Goal: Information Seeking & Learning: Find specific fact

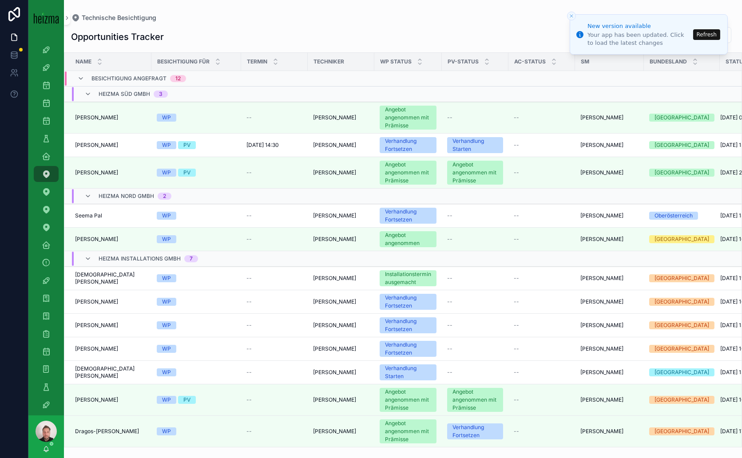
click at [708, 35] on button "Refresh" at bounding box center [706, 34] width 27 height 11
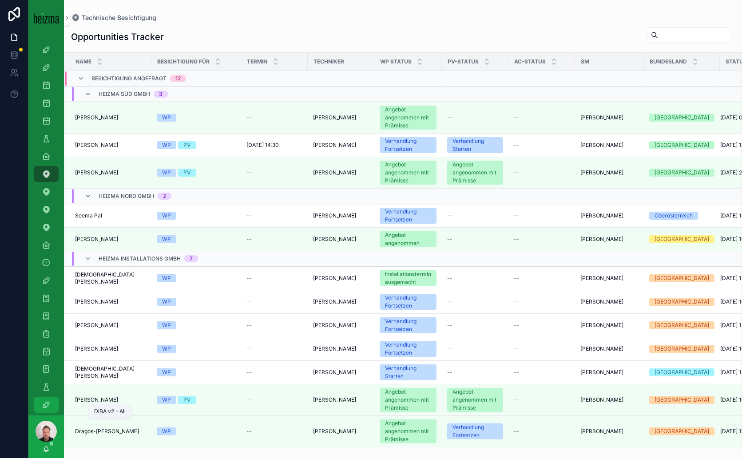
click at [48, 402] on icon "scrollable content" at bounding box center [46, 405] width 9 height 9
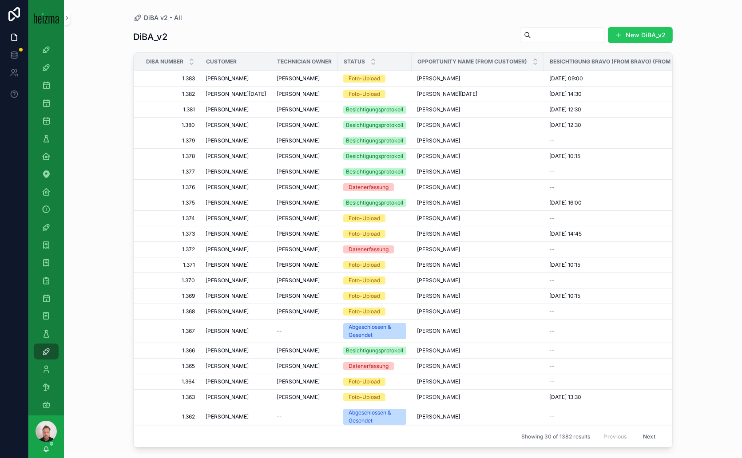
click at [546, 37] on input "scrollable content" at bounding box center [567, 35] width 73 height 12
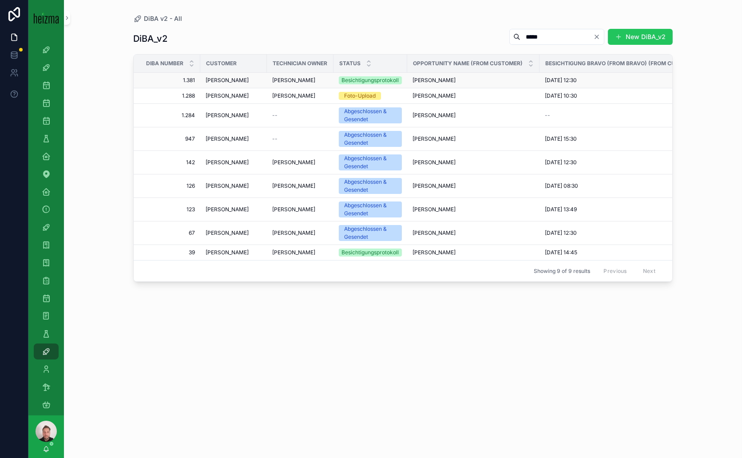
type input "*****"
click at [243, 81] on span "Alexander Schmidt" at bounding box center [227, 80] width 43 height 7
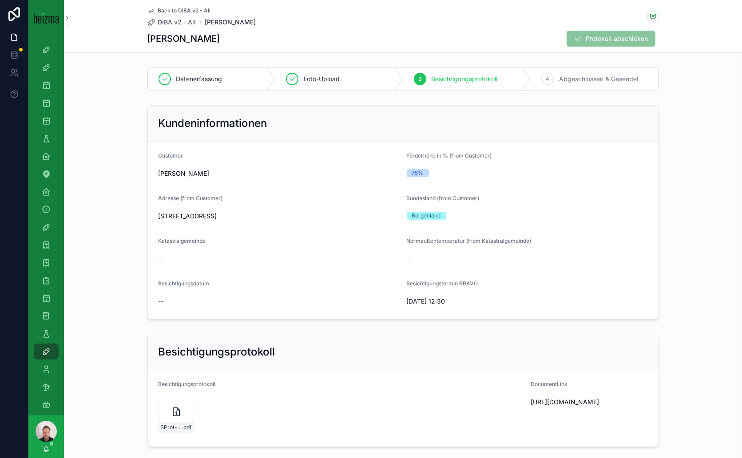
click at [217, 21] on span "Alexander Schmidt" at bounding box center [230, 22] width 51 height 9
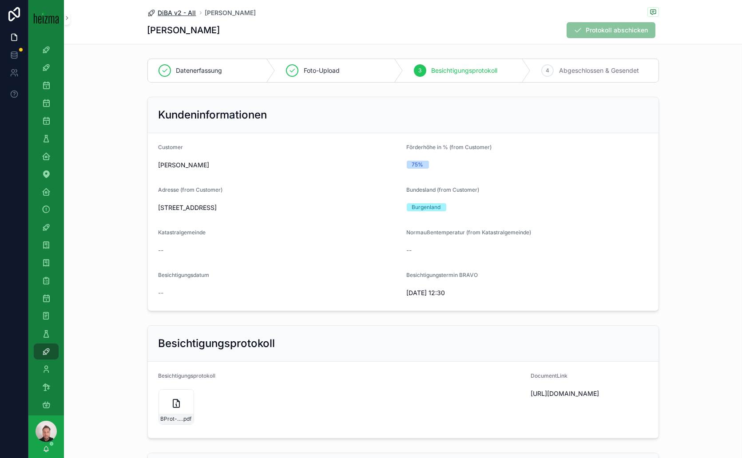
click at [177, 12] on span "DiBA v2 - All" at bounding box center [177, 12] width 38 height 9
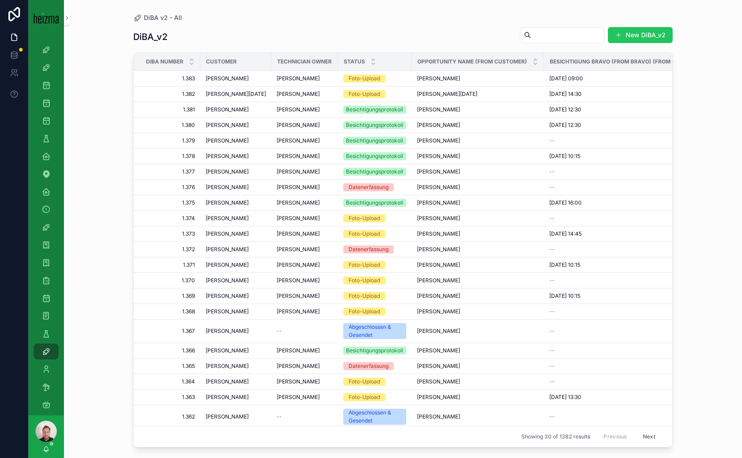
click at [531, 36] on input "scrollable content" at bounding box center [567, 35] width 73 height 12
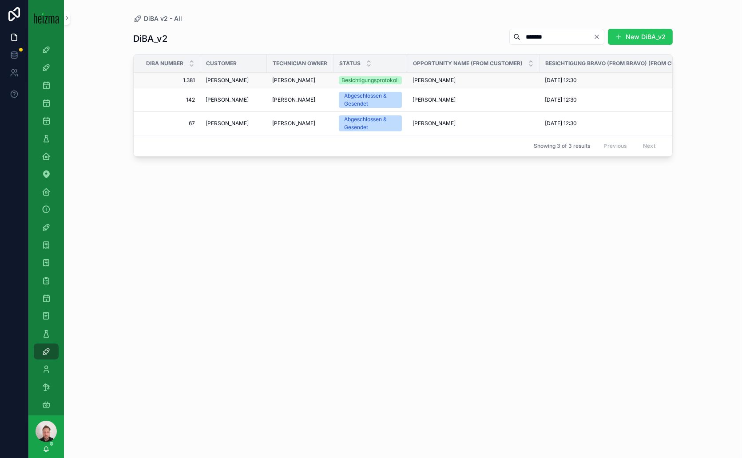
type input "*******"
click at [237, 79] on span "Alexander Schmidt" at bounding box center [227, 80] width 43 height 7
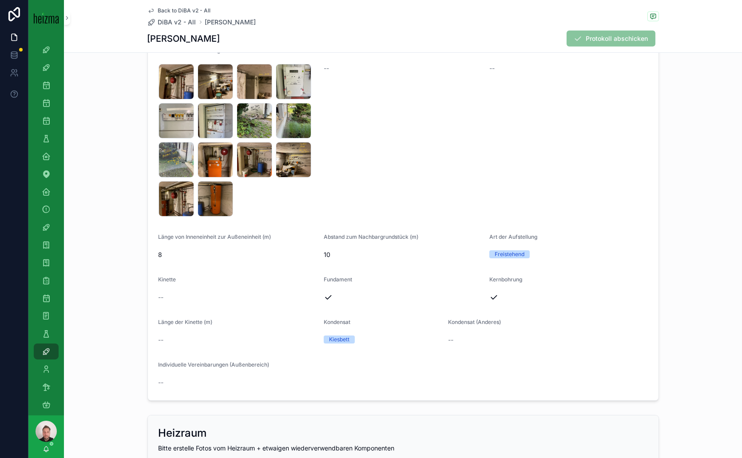
scroll to position [791, 0]
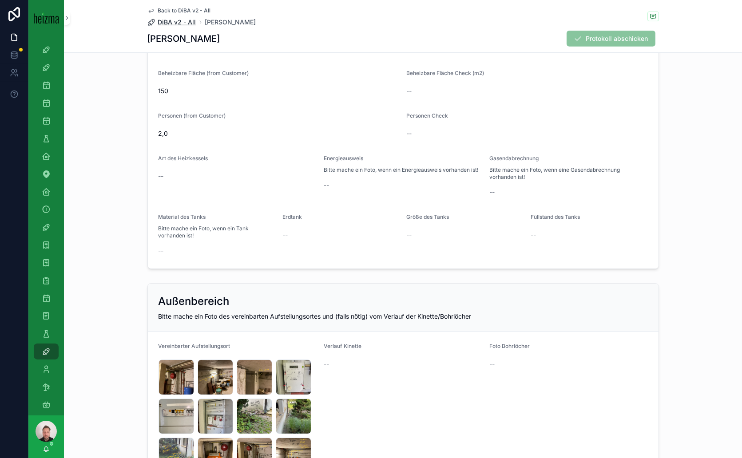
click at [187, 20] on span "DiBA v2 - All" at bounding box center [177, 22] width 38 height 9
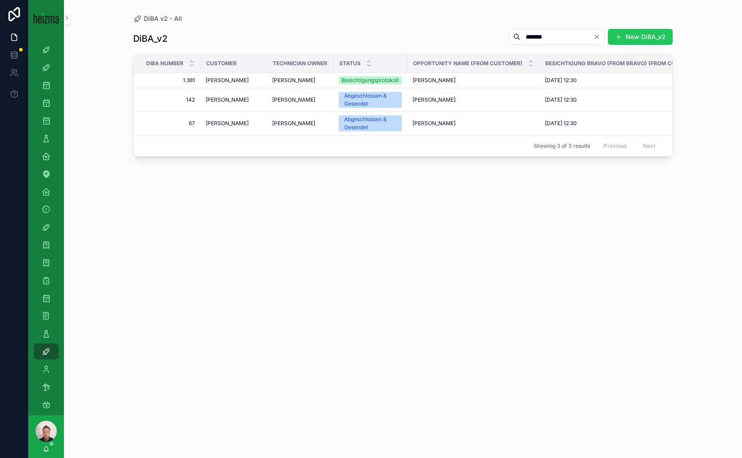
drag, startPoint x: 539, startPoint y: 36, endPoint x: 486, endPoint y: 36, distance: 52.9
click at [502, 36] on div "******* New DiBA_v2" at bounding box center [587, 36] width 171 height 17
paste input "*********"
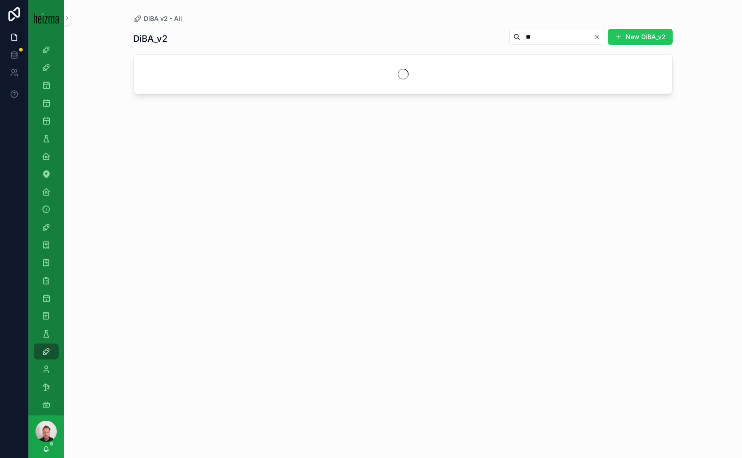
type input "*"
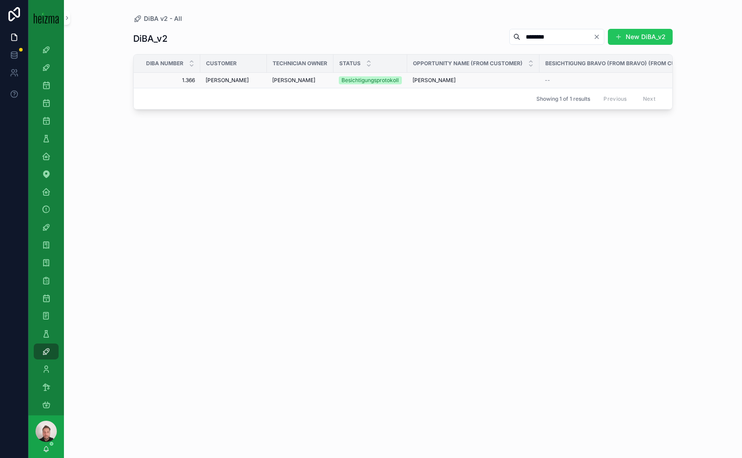
type input "********"
click at [245, 81] on span "Andreas Hofecker" at bounding box center [227, 80] width 43 height 7
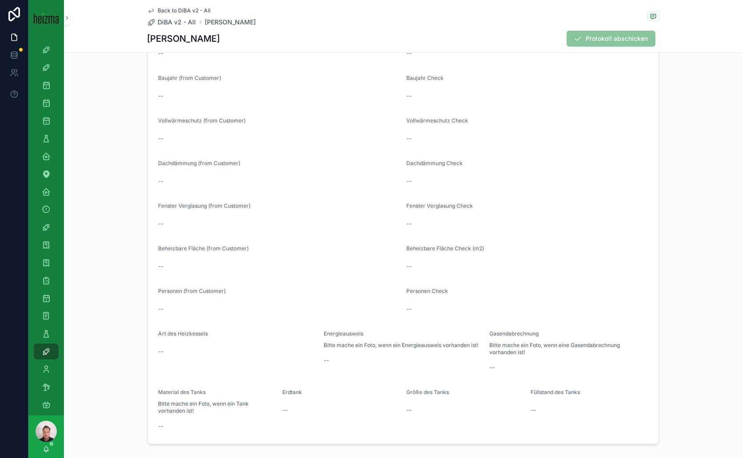
scroll to position [1012, 0]
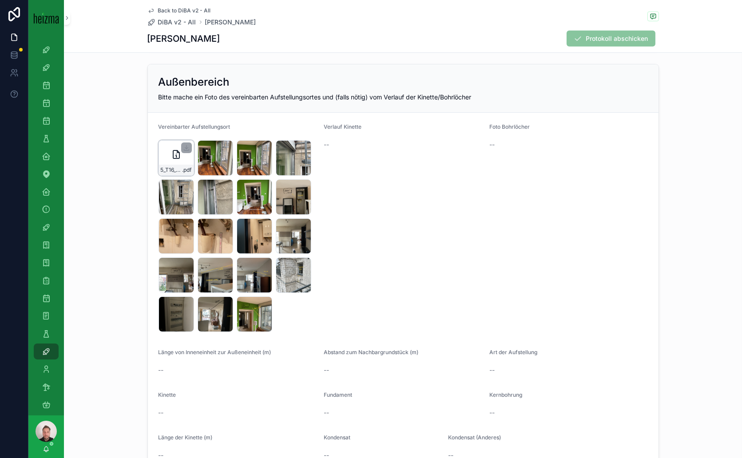
click at [171, 153] on icon "scrollable content" at bounding box center [176, 154] width 11 height 11
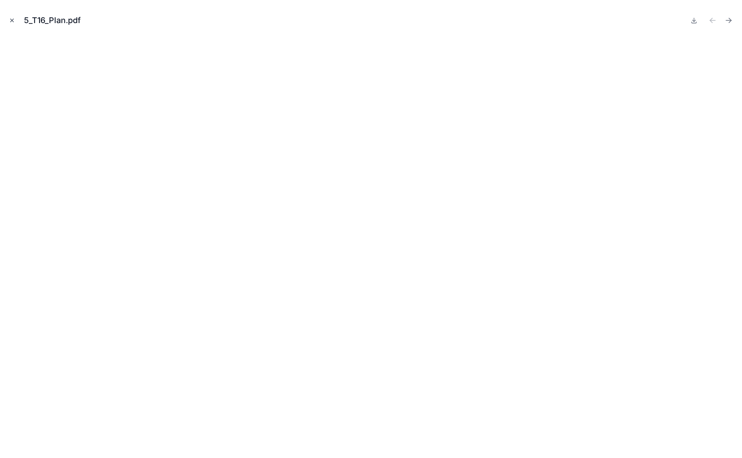
click at [14, 22] on icon "Close modal" at bounding box center [12, 20] width 6 height 6
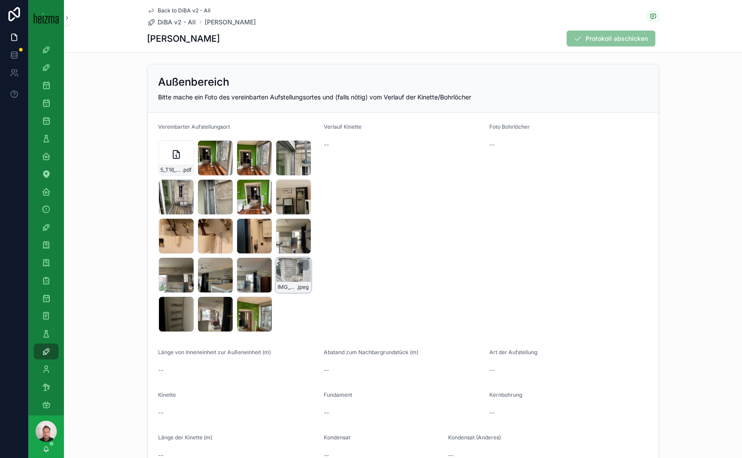
click at [283, 272] on div "IMG_6185 .jpeg" at bounding box center [294, 276] width 36 height 36
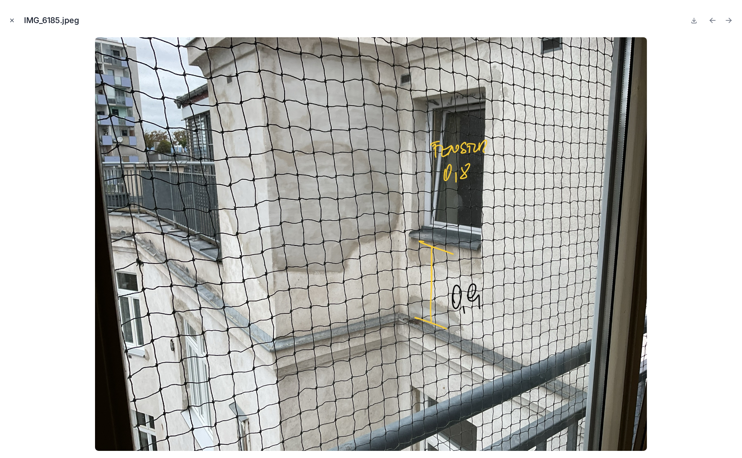
click at [12, 19] on icon "Close modal" at bounding box center [12, 20] width 6 height 6
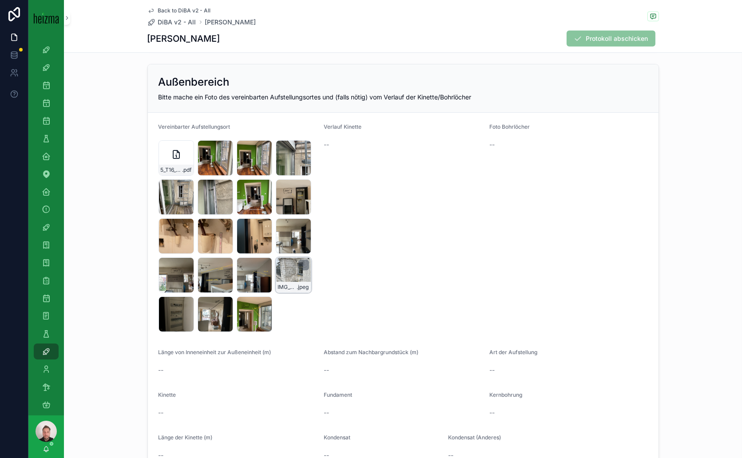
click at [284, 266] on div "IMG_6185 .jpeg" at bounding box center [294, 276] width 36 height 36
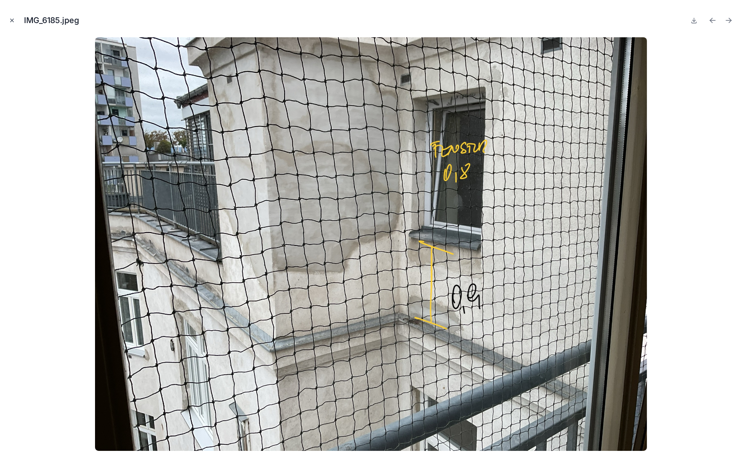
click at [11, 20] on icon "Close modal" at bounding box center [12, 20] width 3 height 3
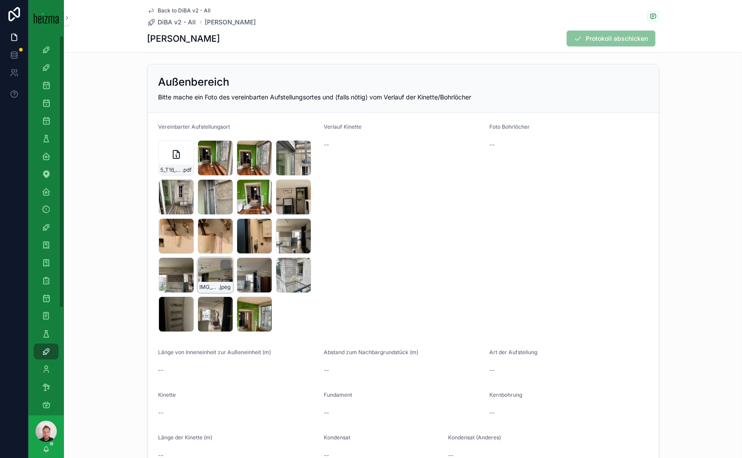
click at [212, 270] on div "IMG_6183 .jpeg" at bounding box center [216, 276] width 36 height 36
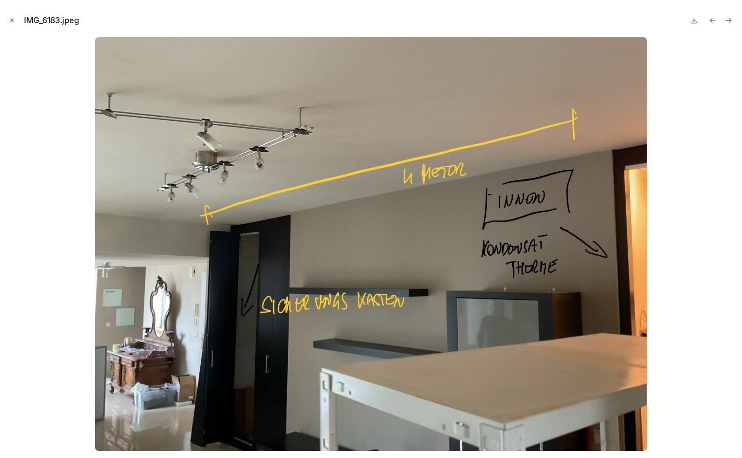
click at [11, 20] on icon "Close modal" at bounding box center [12, 20] width 6 height 6
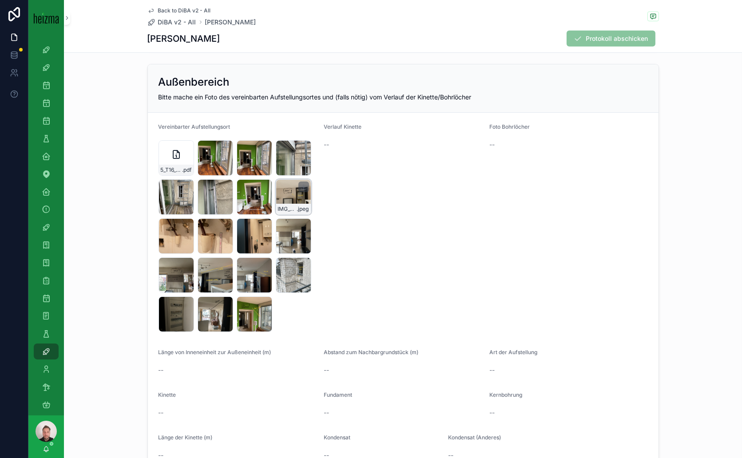
click at [292, 189] on div "IMG_6177 .jpeg" at bounding box center [294, 197] width 36 height 36
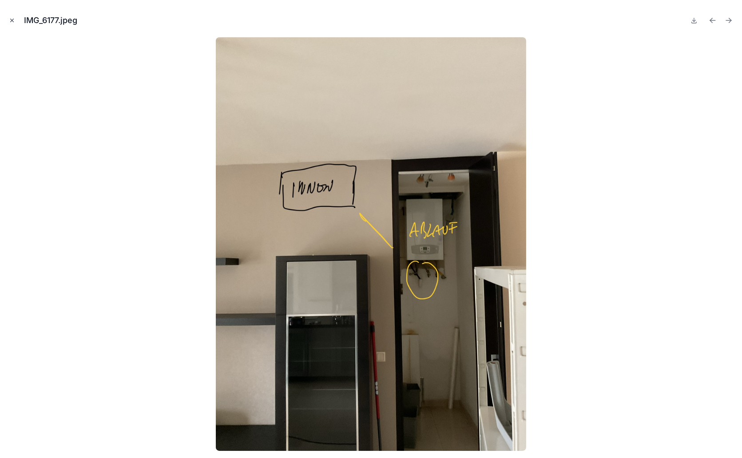
click at [11, 20] on icon "Close modal" at bounding box center [12, 20] width 6 height 6
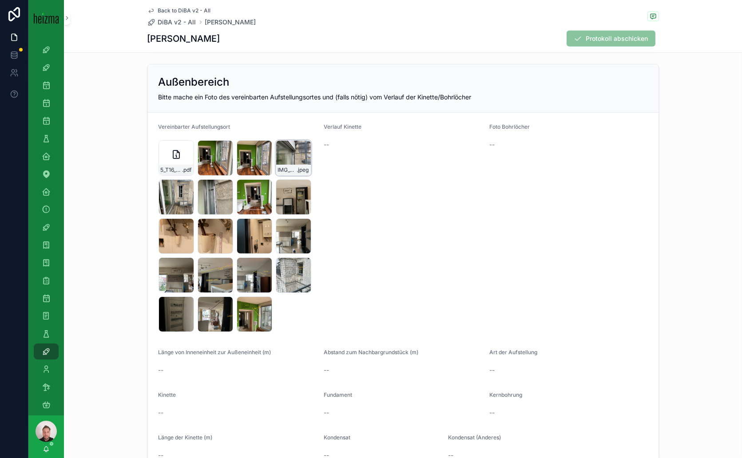
click at [276, 156] on div "IMG_6173 .jpeg" at bounding box center [294, 158] width 36 height 36
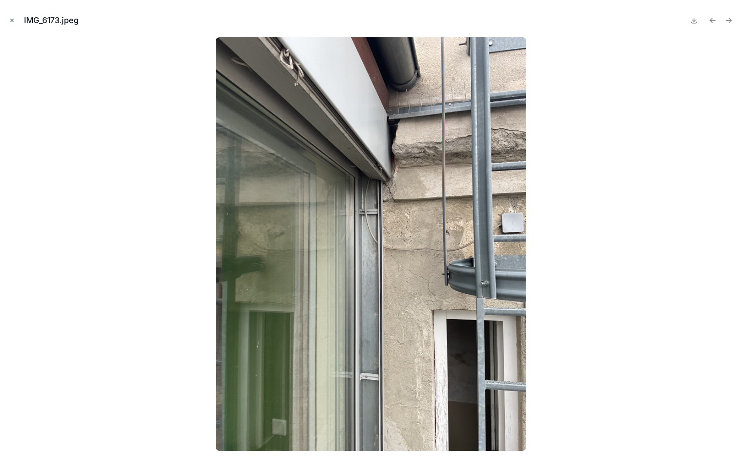
click at [12, 21] on icon "Close modal" at bounding box center [12, 20] width 6 height 6
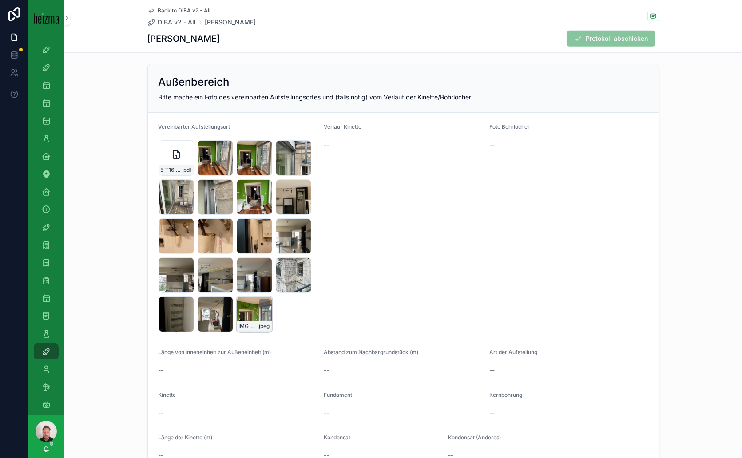
click at [247, 308] on div "IMG_6188 .jpeg" at bounding box center [255, 315] width 36 height 36
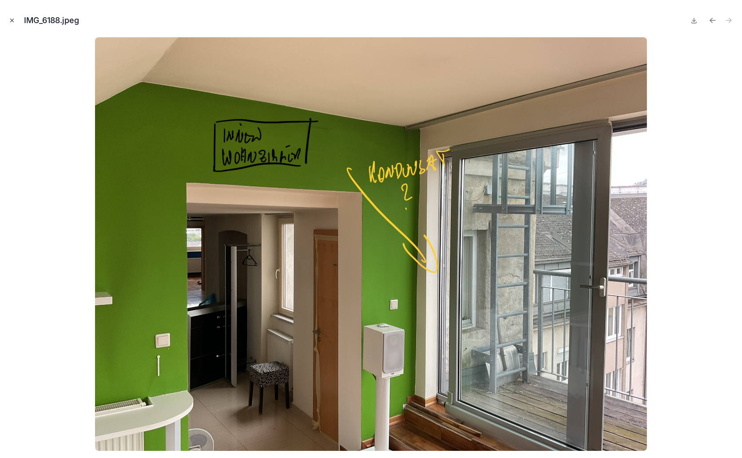
click at [14, 22] on icon "Close modal" at bounding box center [12, 20] width 6 height 6
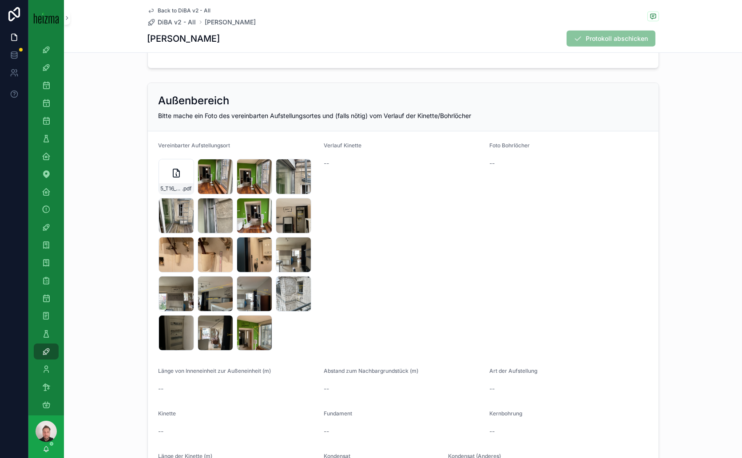
scroll to position [1061, 0]
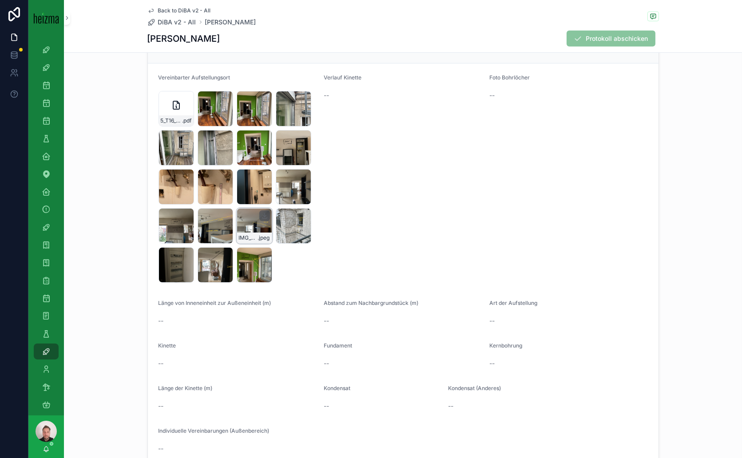
click at [258, 221] on div "IMG_6184 .jpeg" at bounding box center [255, 226] width 36 height 36
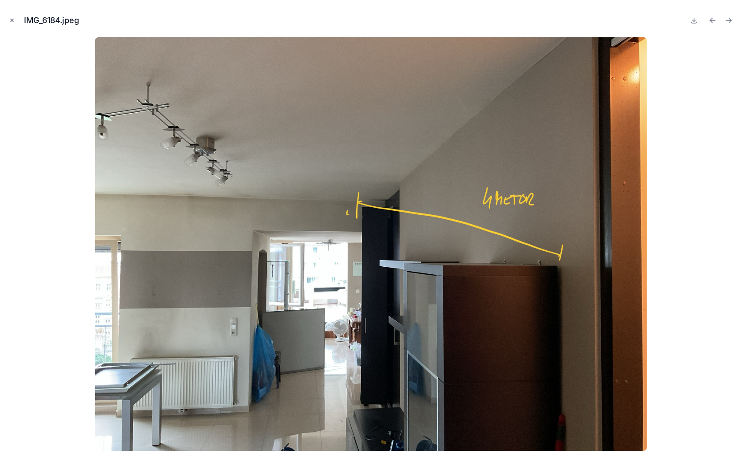
click at [10, 19] on icon "Close modal" at bounding box center [12, 20] width 6 height 6
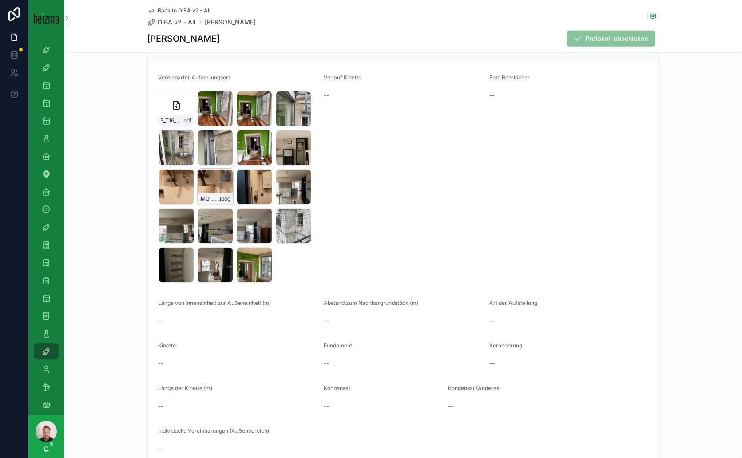
click at [213, 186] on div "IMG_6179 .jpeg" at bounding box center [216, 187] width 36 height 36
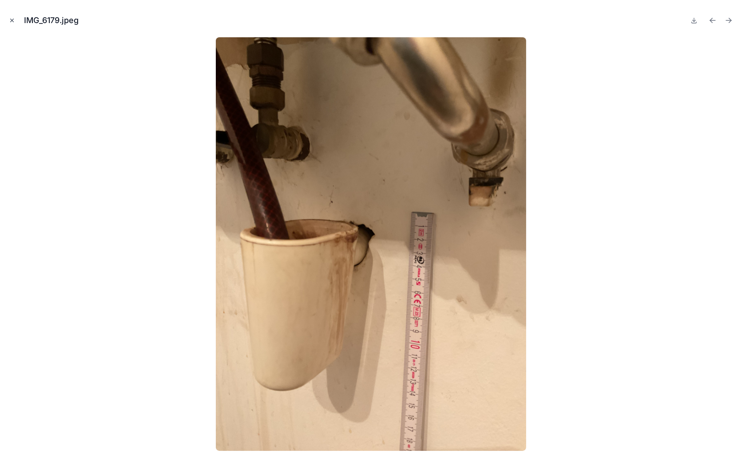
click at [12, 21] on icon "Close modal" at bounding box center [12, 20] width 3 height 3
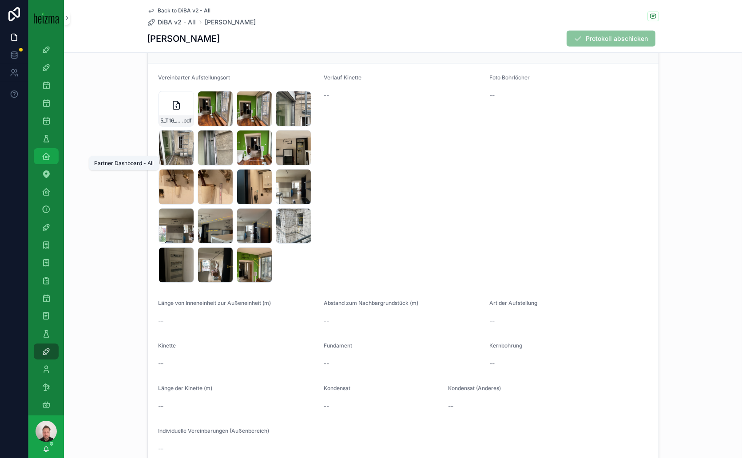
click at [47, 154] on icon "scrollable content" at bounding box center [46, 156] width 9 height 9
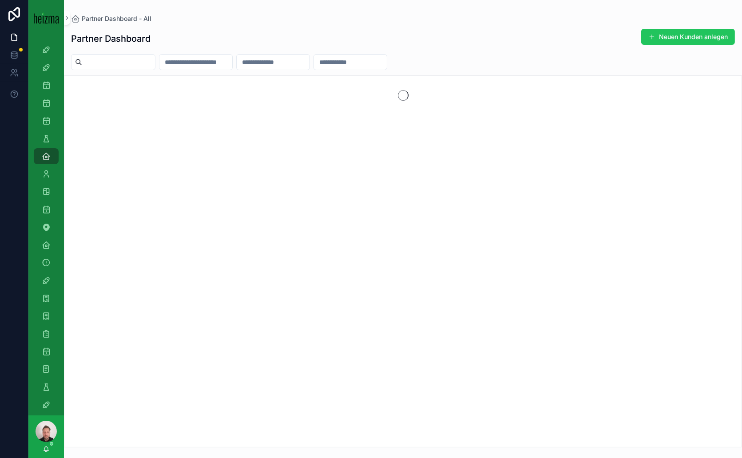
click at [101, 59] on input "scrollable content" at bounding box center [118, 62] width 73 height 12
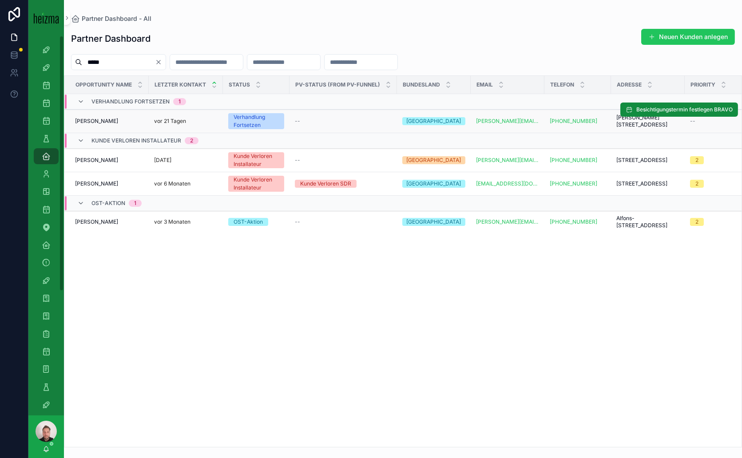
type input "*****"
click at [91, 120] on span "Martin Dobiach" at bounding box center [96, 121] width 43 height 7
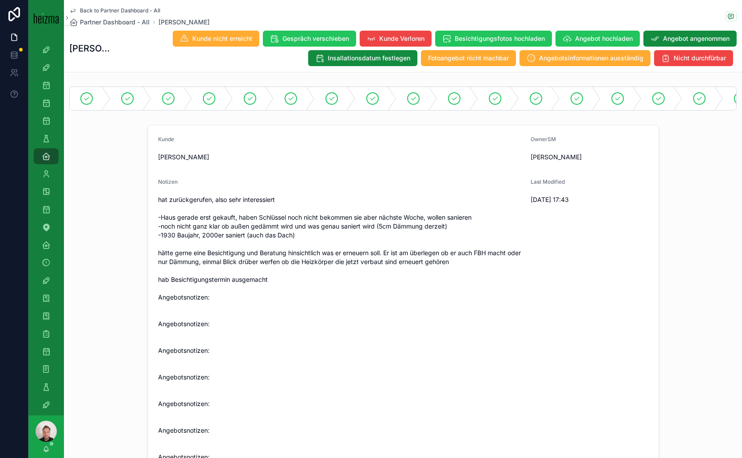
drag, startPoint x: 198, startPoint y: 163, endPoint x: 151, endPoint y: 160, distance: 46.7
click at [151, 160] on form "Kunde Martin Dobiach OwnerSM Tom Gappmayer Notizen hat zurückgerufen, also sehr…" at bounding box center [403, 433] width 511 height 616
copy span "Martin Dobiach"
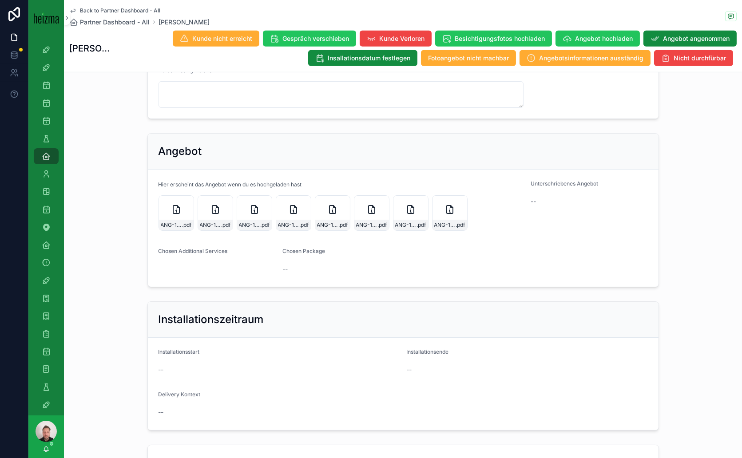
scroll to position [1184, 0]
click at [450, 215] on icon "scrollable content" at bounding box center [450, 209] width 11 height 11
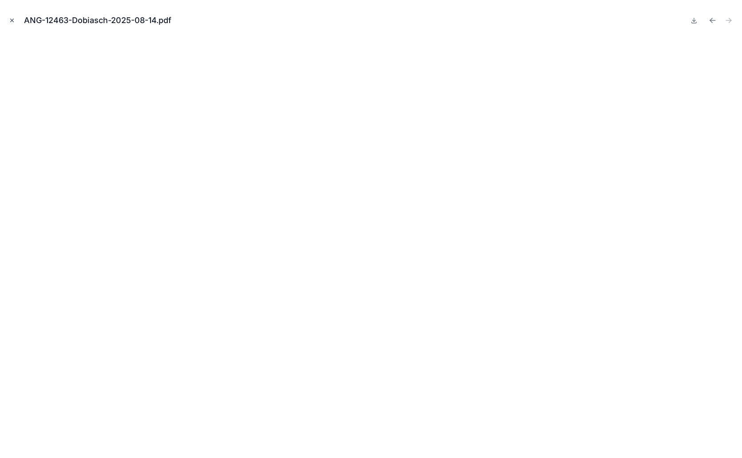
click at [8, 20] on button "Close modal" at bounding box center [12, 21] width 10 height 10
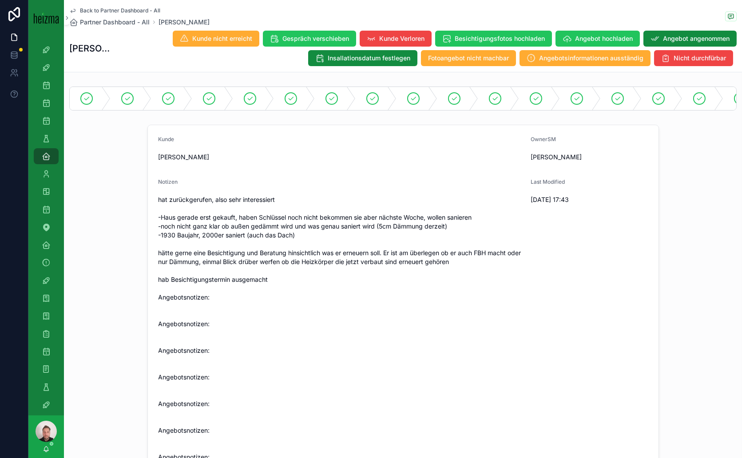
drag, startPoint x: 200, startPoint y: 164, endPoint x: 152, endPoint y: 165, distance: 48.4
click at [152, 165] on form "Kunde Martin Dobiach OwnerSM Tom Gappmayer Notizen hat zurückgerufen, also sehr…" at bounding box center [403, 433] width 511 height 616
copy span "Martin Dobiach"
click at [46, 119] on icon "scrollable content" at bounding box center [46, 120] width 9 height 9
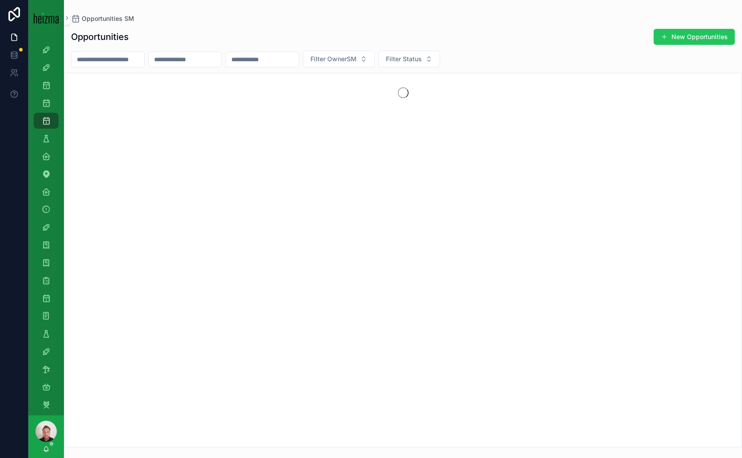
click at [119, 58] on input "scrollable content" at bounding box center [108, 59] width 73 height 12
paste input "**********"
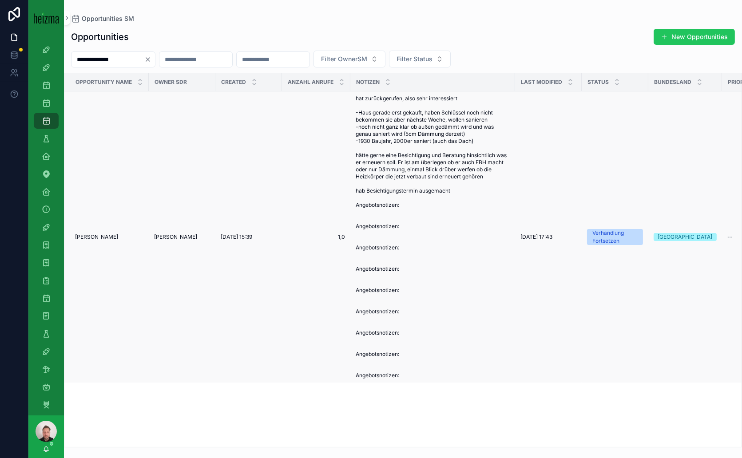
type input "**********"
click at [107, 239] on span "Martin Dobiach" at bounding box center [96, 237] width 43 height 7
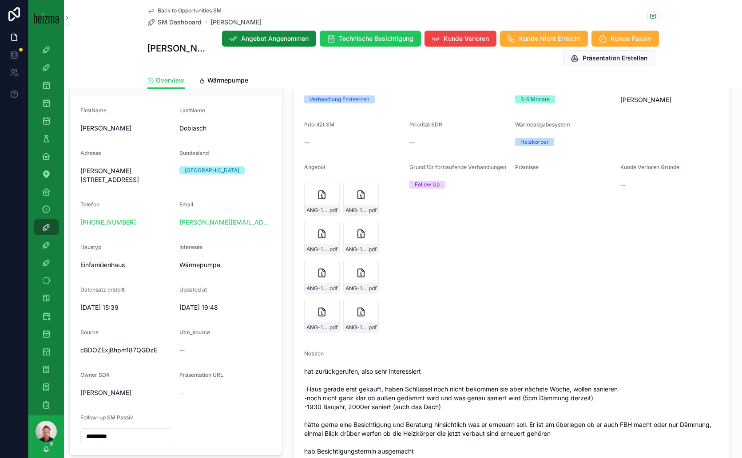
scroll to position [173, 0]
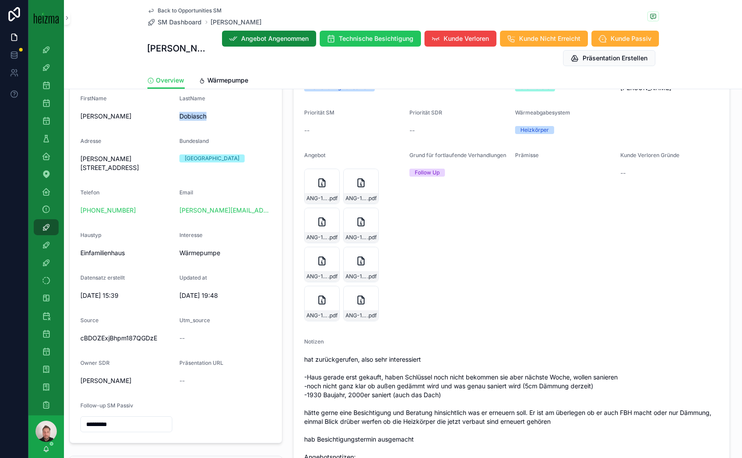
drag, startPoint x: 208, startPoint y: 128, endPoint x: 178, endPoint y: 127, distance: 30.3
click at [179, 121] on span "Dobiasch" at bounding box center [225, 116] width 92 height 9
copy span "Dobiasch"
drag, startPoint x: 155, startPoint y: 181, endPoint x: 79, endPoint y: 176, distance: 77.0
click at [79, 176] on form "FirstName Martin LastName Dobiasch Adresse Thomas-Münzer-Gasse 42, 1100 Wien, Ö…" at bounding box center [176, 263] width 212 height 359
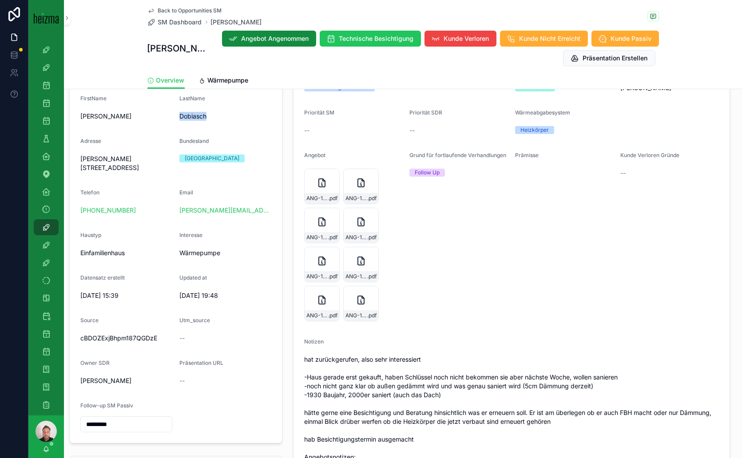
copy span "Thomas-Münzer-Gasse 42, 1100 Wien, Österreich"
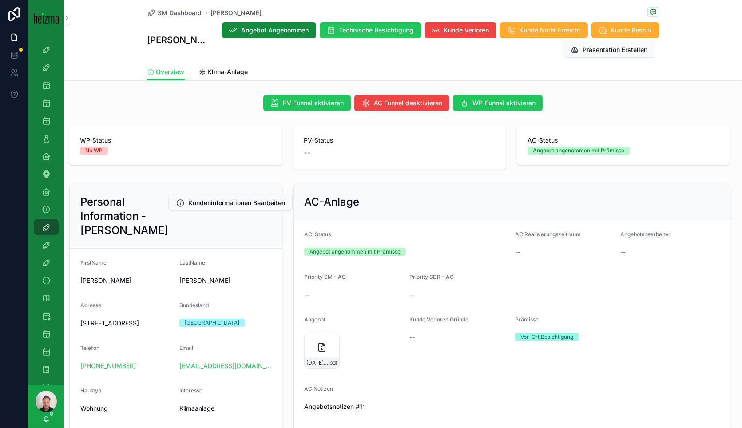
scroll to position [197, 0]
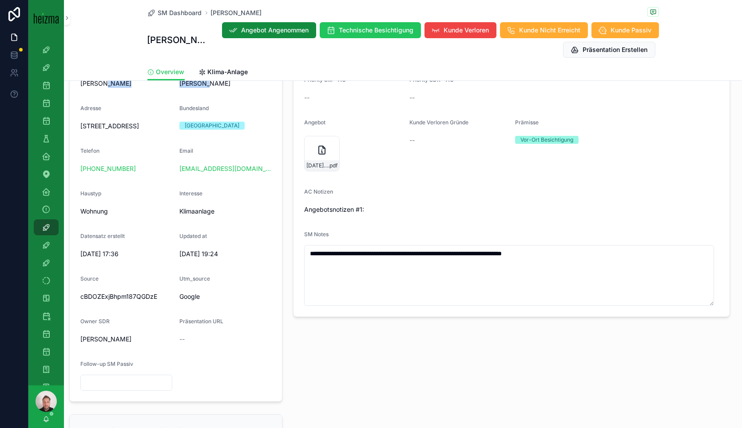
drag, startPoint x: 211, startPoint y: 96, endPoint x: 154, endPoint y: 96, distance: 57.7
click at [154, 96] on form "FirstName [PERSON_NAME] Adresse [STREET_ADDRESS] Telefon [PHONE_NUMBER] Email […" at bounding box center [176, 227] width 212 height 350
click at [233, 115] on div "Bundesland" at bounding box center [225, 110] width 92 height 11
click at [318, 149] on icon "scrollable content" at bounding box center [322, 150] width 11 height 11
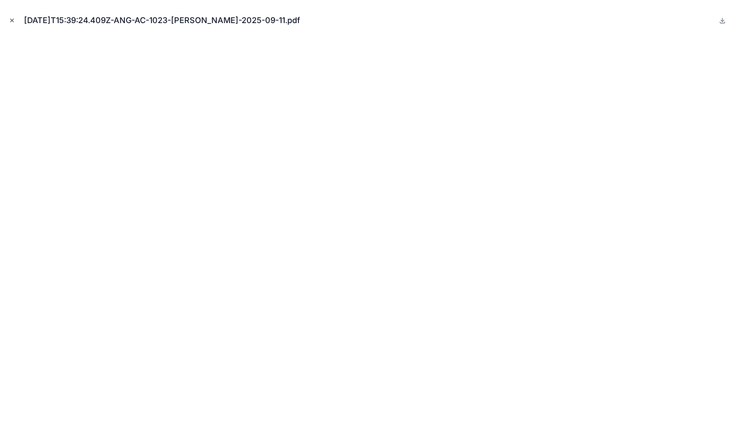
click at [12, 21] on icon "Close modal" at bounding box center [12, 20] width 6 height 6
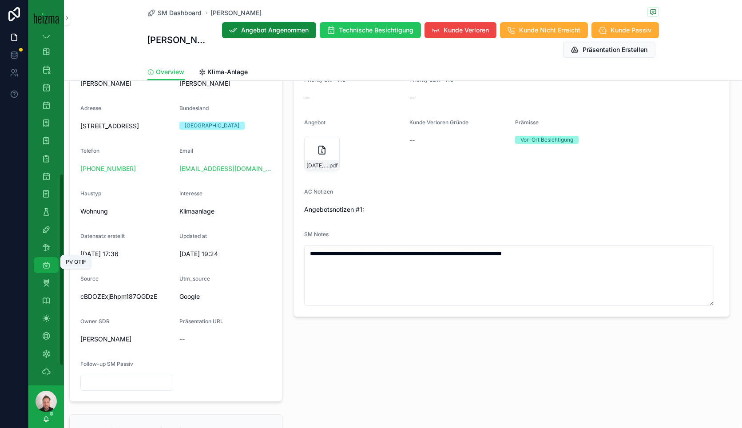
scroll to position [286, 0]
click at [52, 185] on div "DiBA v2 - All" at bounding box center [46, 190] width 14 height 14
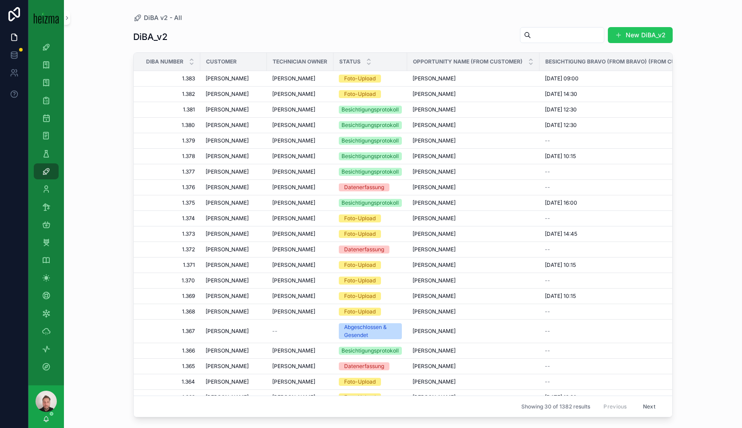
click at [540, 40] on input "scrollable content" at bounding box center [567, 35] width 73 height 12
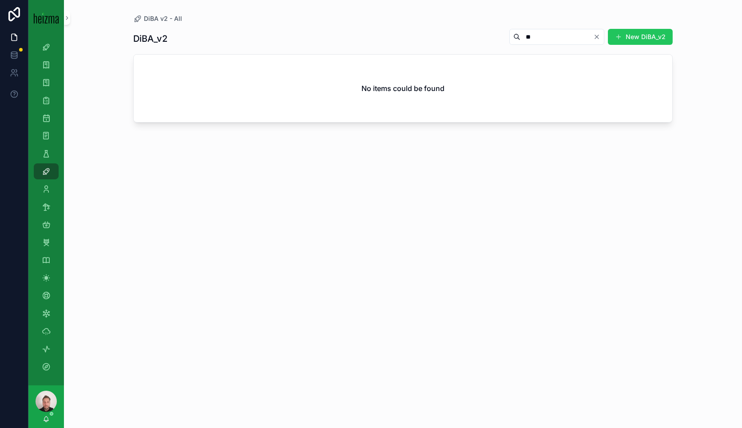
type input "*"
